Goal: Task Accomplishment & Management: Complete application form

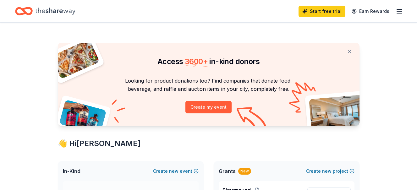
click at [396, 13] on icon "button" at bounding box center [400, 12] width 8 height 8
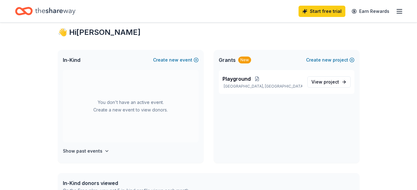
scroll to position [126, 0]
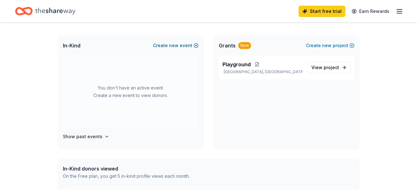
click at [173, 49] on button "Create new event" at bounding box center [176, 46] width 46 height 8
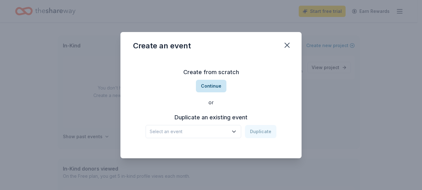
click at [211, 83] on button "Continue" at bounding box center [211, 86] width 30 height 13
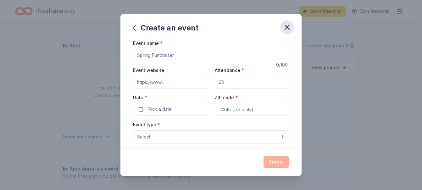
click at [291, 32] on icon "button" at bounding box center [287, 27] width 9 height 9
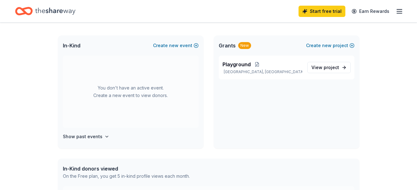
click at [397, 11] on line "button" at bounding box center [399, 11] width 5 height 0
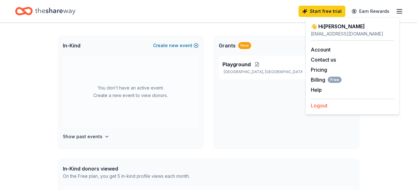
click at [317, 109] on button "Logout" at bounding box center [319, 106] width 17 height 8
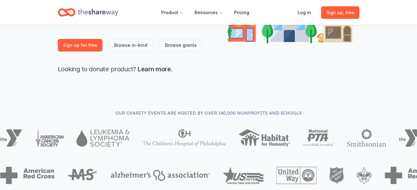
scroll to position [157, 0]
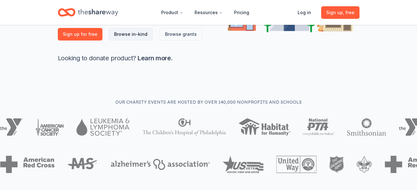
click at [144, 41] on link "Browse in-kind" at bounding box center [131, 34] width 44 height 13
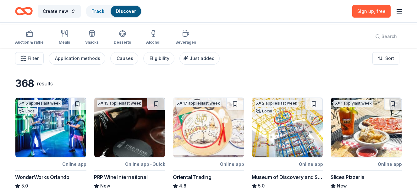
click at [373, 38] on div "Search" at bounding box center [386, 36] width 32 height 23
click at [370, 38] on div "Search" at bounding box center [386, 36] width 32 height 23
click at [68, 37] on icon "button" at bounding box center [65, 34] width 8 height 8
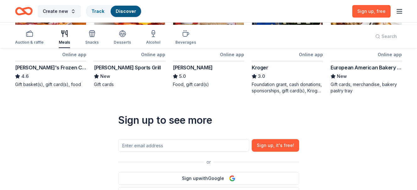
scroll to position [220, 0]
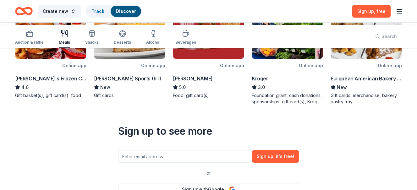
click at [146, 69] on div "Online app" at bounding box center [153, 66] width 24 height 8
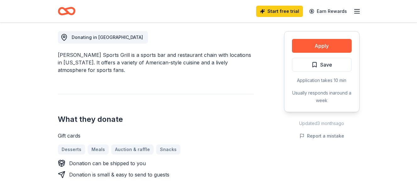
scroll to position [189, 0]
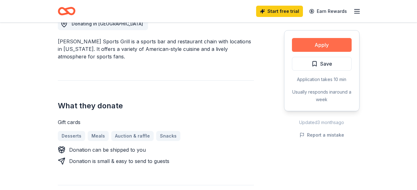
click at [308, 52] on button "Apply" at bounding box center [322, 45] width 60 height 14
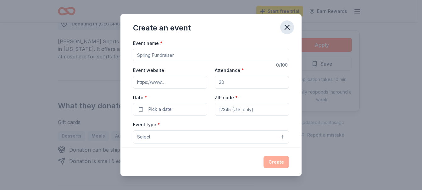
click at [289, 30] on icon "button" at bounding box center [287, 27] width 4 height 4
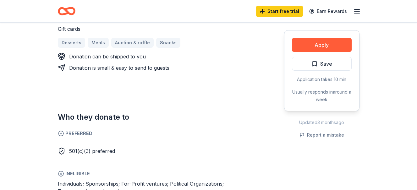
scroll to position [252, 0]
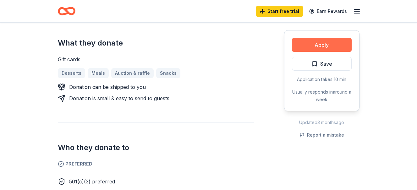
click at [327, 50] on button "Apply" at bounding box center [322, 45] width 60 height 14
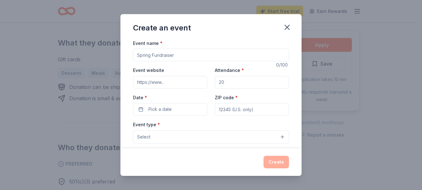
click at [191, 89] on input "Event website" at bounding box center [170, 82] width 74 height 13
click at [289, 30] on icon "button" at bounding box center [287, 27] width 4 height 4
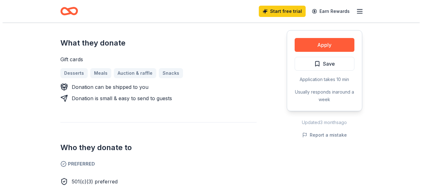
scroll to position [220, 0]
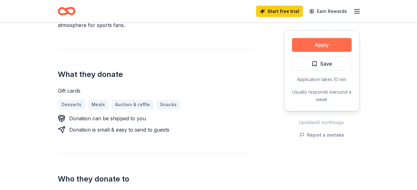
click at [318, 52] on button "Apply" at bounding box center [322, 45] width 60 height 14
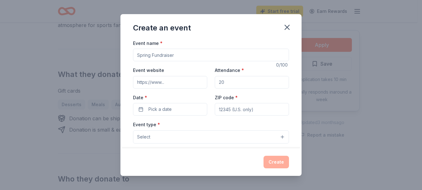
click at [155, 89] on input "Event website" at bounding box center [170, 82] width 74 height 13
click at [156, 89] on input "Event website" at bounding box center [170, 82] width 74 height 13
type input "www.heritagecharteracademy.org"
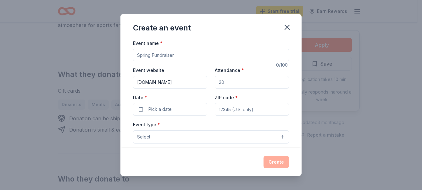
click at [230, 89] on input "Attendance *" at bounding box center [252, 82] width 74 height 13
type input "100"
click at [177, 116] on button "Pick a date" at bounding box center [170, 109] width 74 height 13
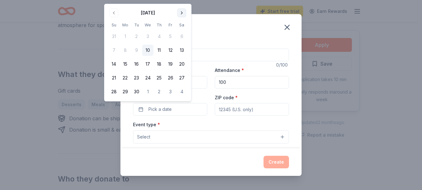
click at [186, 14] on button "Go to next month" at bounding box center [181, 12] width 9 height 9
click at [233, 39] on div "Create an event" at bounding box center [210, 26] width 181 height 25
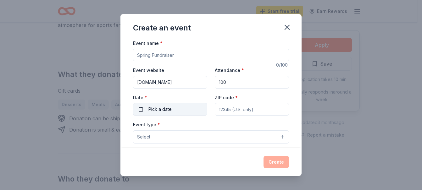
click at [187, 116] on button "Pick a date" at bounding box center [170, 109] width 74 height 13
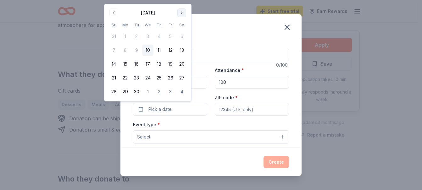
click at [186, 15] on button "Go to next month" at bounding box center [181, 12] width 9 height 9
click at [176, 84] on button "24" at bounding box center [170, 77] width 11 height 11
click at [266, 51] on div "Event name *" at bounding box center [211, 50] width 156 height 22
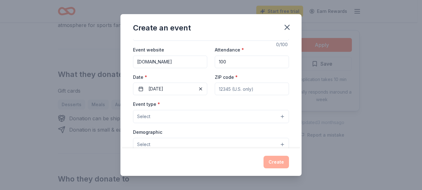
scroll to position [31, 0]
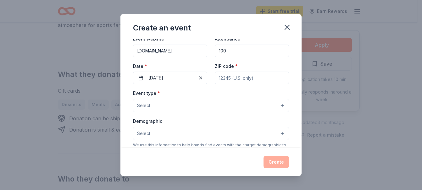
click at [242, 84] on input "ZIP code *" at bounding box center [252, 78] width 74 height 13
type input "33991"
click at [218, 112] on div "Event type * Select" at bounding box center [211, 100] width 156 height 23
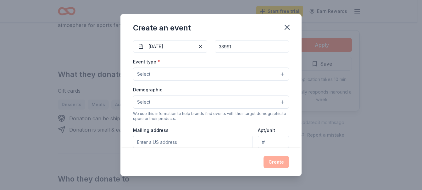
click at [214, 81] on button "Select" at bounding box center [211, 74] width 156 height 13
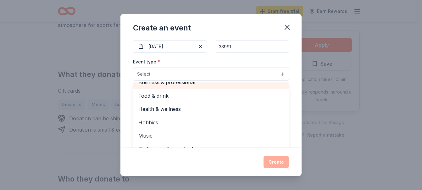
scroll to position [94, 0]
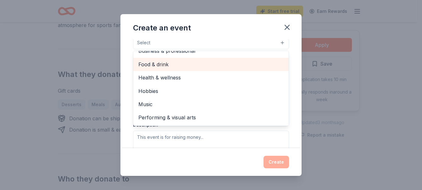
click at [185, 69] on span "Food & drink" at bounding box center [210, 64] width 145 height 8
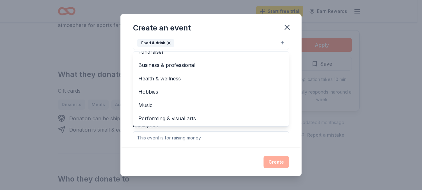
click at [263, 50] on button "Food & drink" at bounding box center [211, 43] width 156 height 14
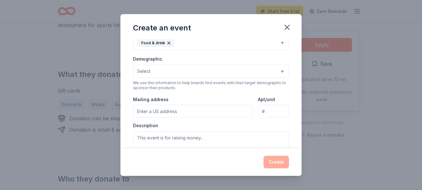
click at [280, 50] on button "Food & drink" at bounding box center [211, 43] width 156 height 14
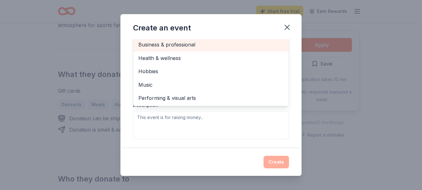
scroll to position [126, 0]
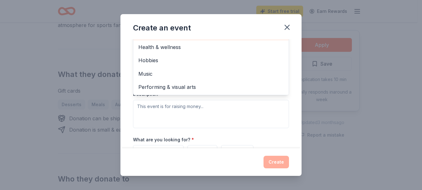
click at [169, 38] on span "Business & professional" at bounding box center [210, 34] width 145 height 8
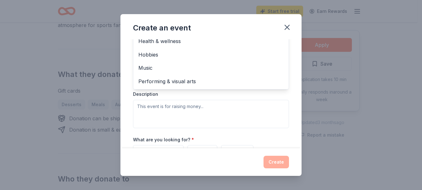
scroll to position [0, 0]
click at [169, 32] on span "Fundraiser" at bounding box center [210, 28] width 145 height 8
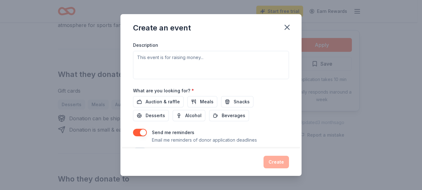
scroll to position [189, 0]
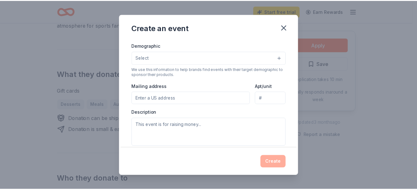
scroll to position [139, 0]
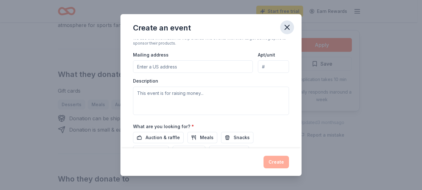
click at [291, 31] on icon "button" at bounding box center [287, 27] width 9 height 9
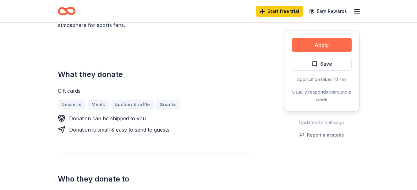
click at [321, 52] on button "Apply" at bounding box center [322, 45] width 60 height 14
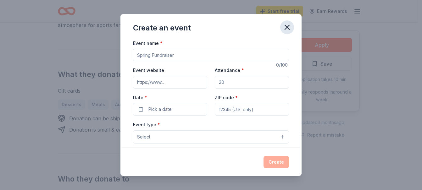
click at [291, 29] on icon "button" at bounding box center [287, 27] width 9 height 9
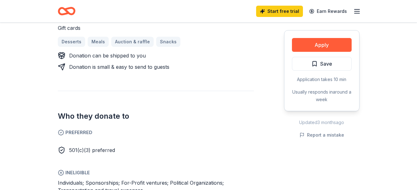
scroll to position [314, 0]
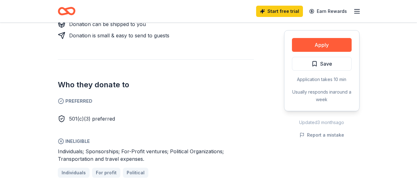
click at [109, 15] on div "Desserts Meals Auction & raffle Snacks" at bounding box center [156, 10] width 196 height 10
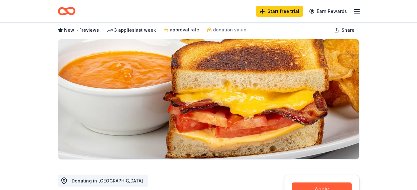
scroll to position [0, 0]
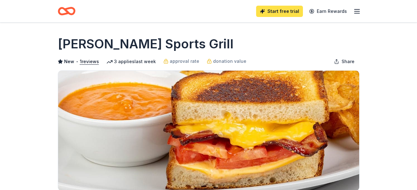
click at [264, 10] on link "Start free trial" at bounding box center [279, 11] width 47 height 11
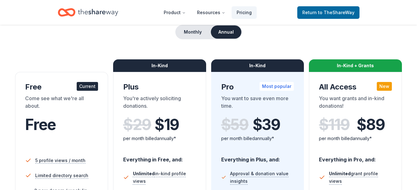
scroll to position [94, 0]
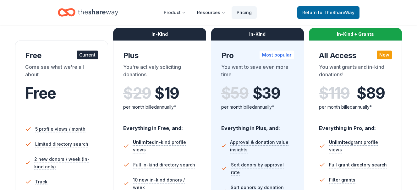
click at [56, 102] on span "Free" at bounding box center [40, 93] width 31 height 19
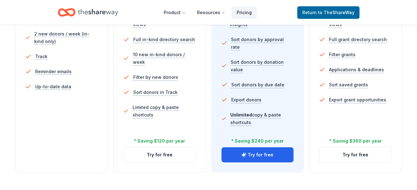
scroll to position [220, 0]
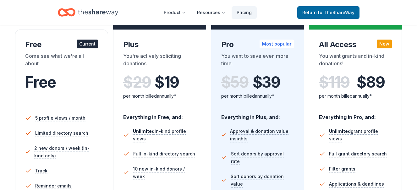
scroll to position [94, 0]
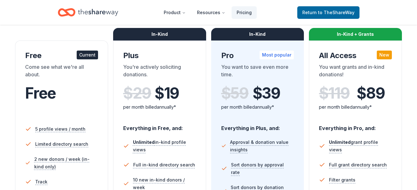
click at [56, 102] on span "Free" at bounding box center [40, 93] width 31 height 19
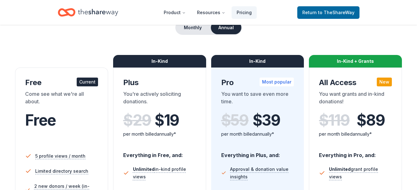
scroll to position [31, 0]
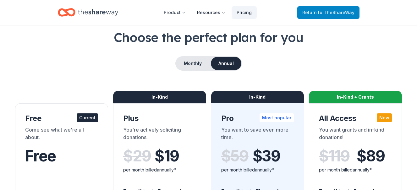
click at [331, 13] on span "to TheShareWay" at bounding box center [336, 12] width 36 height 5
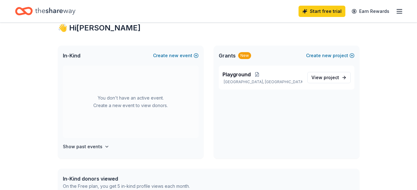
scroll to position [126, 0]
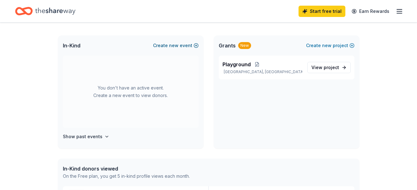
click at [177, 49] on button "Create new event" at bounding box center [176, 46] width 46 height 8
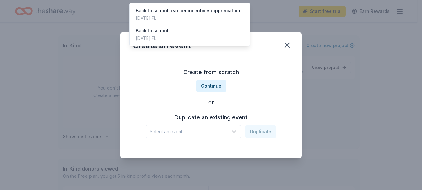
click at [237, 135] on icon "button" at bounding box center [234, 132] width 6 height 6
click at [227, 14] on div "Back to school teacher incentives/appreciation" at bounding box center [188, 11] width 104 height 8
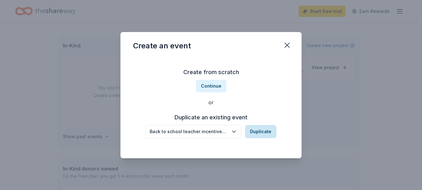
click at [276, 138] on button "Duplicate" at bounding box center [260, 131] width 31 height 13
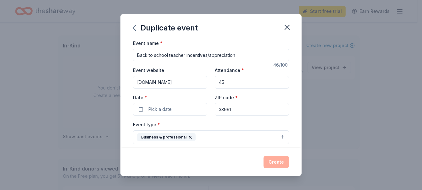
click at [141, 89] on input "www.hwritagecharteracademy.org" at bounding box center [170, 82] width 74 height 13
type input "www.heritagecharteracademy.org"
click at [228, 89] on input "45" at bounding box center [252, 82] width 74 height 13
type input "4"
type input "100"
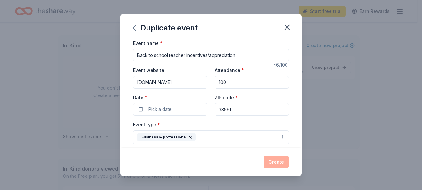
click at [194, 148] on div "Create" at bounding box center [210, 162] width 181 height 28
click at [181, 116] on button "Pick a date" at bounding box center [170, 109] width 74 height 13
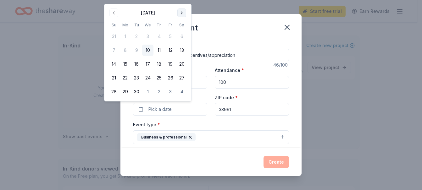
click at [186, 14] on button "Go to next month" at bounding box center [181, 12] width 9 height 9
click at [165, 84] on button "23" at bounding box center [158, 77] width 11 height 11
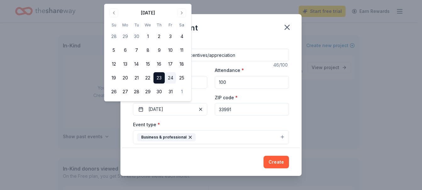
click at [176, 84] on button "24" at bounding box center [170, 77] width 11 height 11
click at [287, 161] on button "Create" at bounding box center [275, 162] width 25 height 13
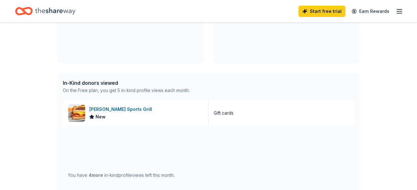
scroll to position [220, 0]
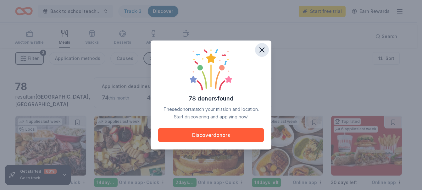
click at [266, 46] on icon "button" at bounding box center [262, 50] width 9 height 9
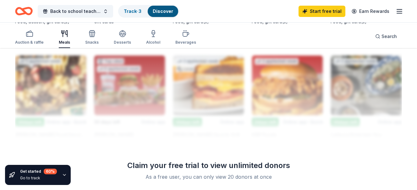
scroll to position [566, 0]
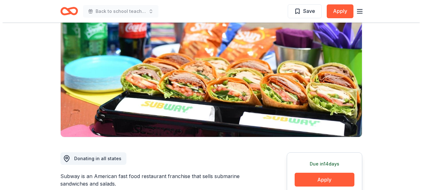
scroll to position [64, 0]
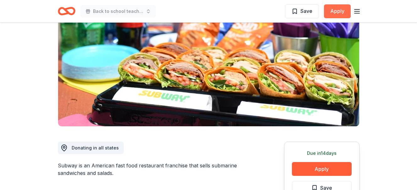
click at [325, 10] on button "Apply" at bounding box center [337, 11] width 27 height 14
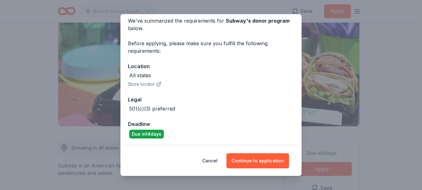
scroll to position [77, 0]
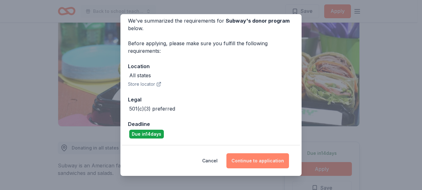
click at [279, 158] on button "Continue to application" at bounding box center [257, 160] width 63 height 15
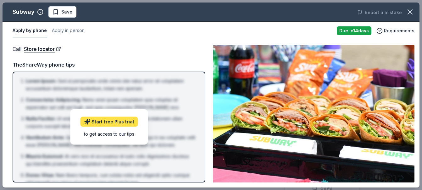
click at [133, 127] on link "Start free Plus trial" at bounding box center [109, 122] width 58 height 10
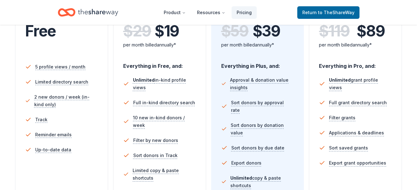
scroll to position [157, 0]
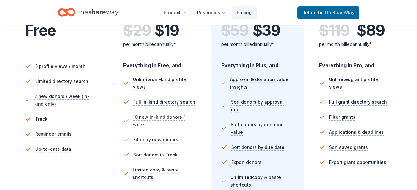
drag, startPoint x: 92, startPoint y: 53, endPoint x: 99, endPoint y: 49, distance: 7.9
click at [95, 18] on div "Come see what we're all about." at bounding box center [61, 9] width 73 height 18
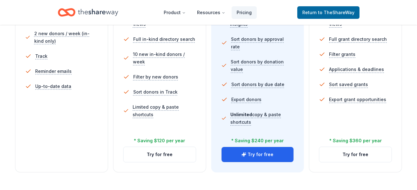
scroll to position [94, 0]
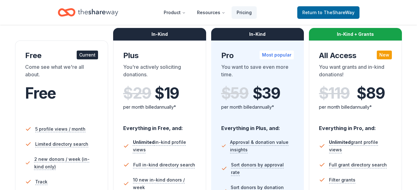
click at [89, 59] on div "Current" at bounding box center [87, 55] width 21 height 9
click at [42, 61] on div "Free Current" at bounding box center [61, 56] width 73 height 10
click at [43, 81] on div "Come see what we're all about." at bounding box center [61, 72] width 73 height 18
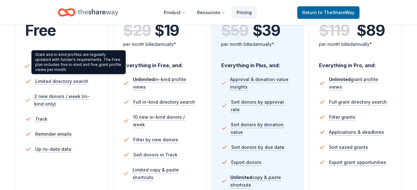
scroll to position [220, 0]
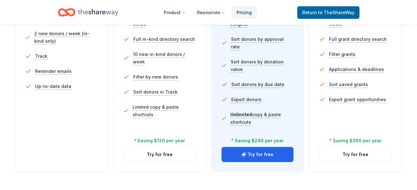
click at [63, 7] on span "5 profile views / month" at bounding box center [60, 3] width 53 height 8
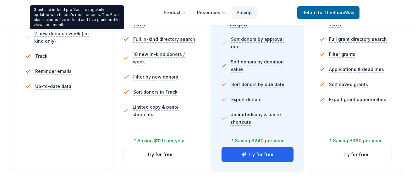
click at [62, 7] on span "5 profile views / month" at bounding box center [60, 3] width 53 height 8
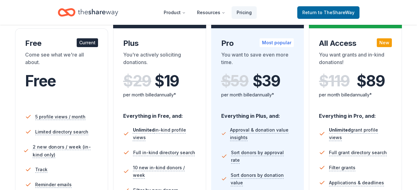
scroll to position [63, 0]
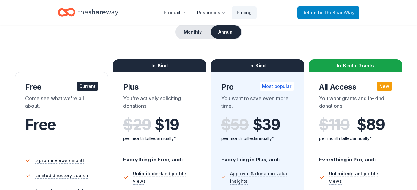
click at [306, 12] on span "Return to TheShareWay" at bounding box center [328, 13] width 52 height 8
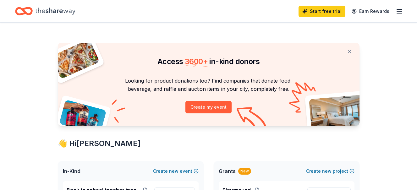
click at [306, 12] on link "Start free trial" at bounding box center [322, 11] width 47 height 11
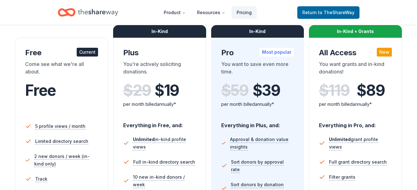
scroll to position [94, 0]
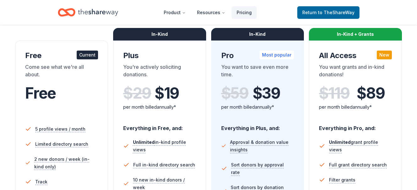
click at [83, 59] on div "Current" at bounding box center [87, 55] width 21 height 9
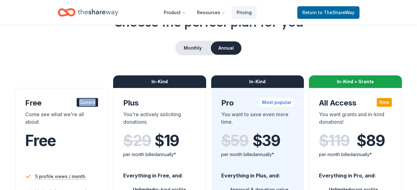
scroll to position [0, 0]
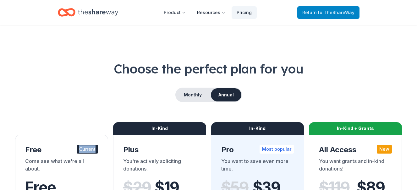
click at [307, 16] on span "Return to TheShareWay" at bounding box center [328, 13] width 52 height 8
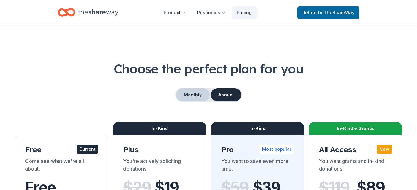
click at [191, 102] on button "Monthly" at bounding box center [193, 94] width 34 height 13
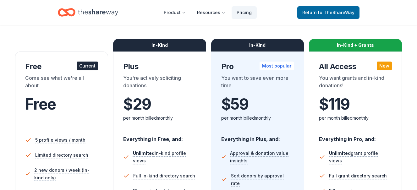
scroll to position [94, 0]
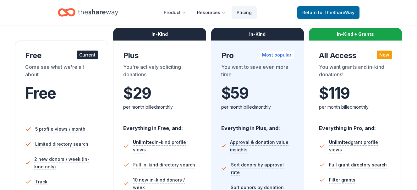
drag, startPoint x: 57, startPoint y: 94, endPoint x: 59, endPoint y: 97, distance: 4.3
click at [57, 61] on div "Free Current" at bounding box center [61, 56] width 73 height 10
click at [61, 81] on div "Come see what we're all about." at bounding box center [61, 72] width 73 height 18
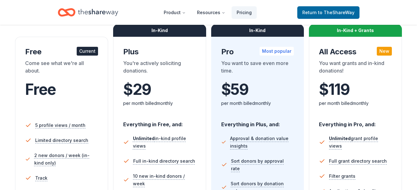
scroll to position [0, 0]
